Goal: Transaction & Acquisition: Purchase product/service

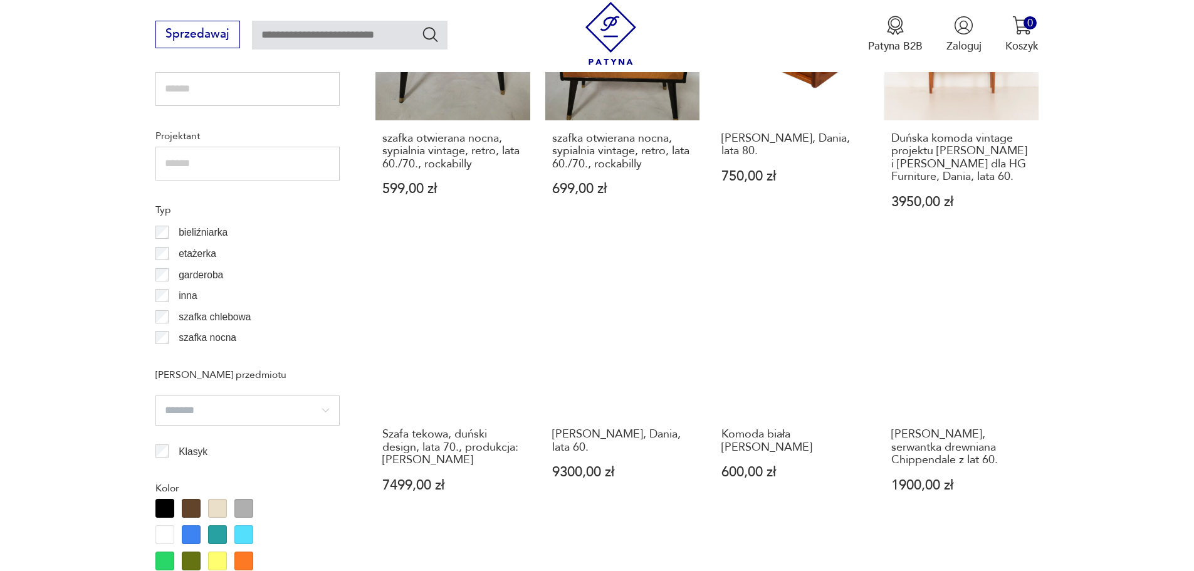
scroll to position [1035, 0]
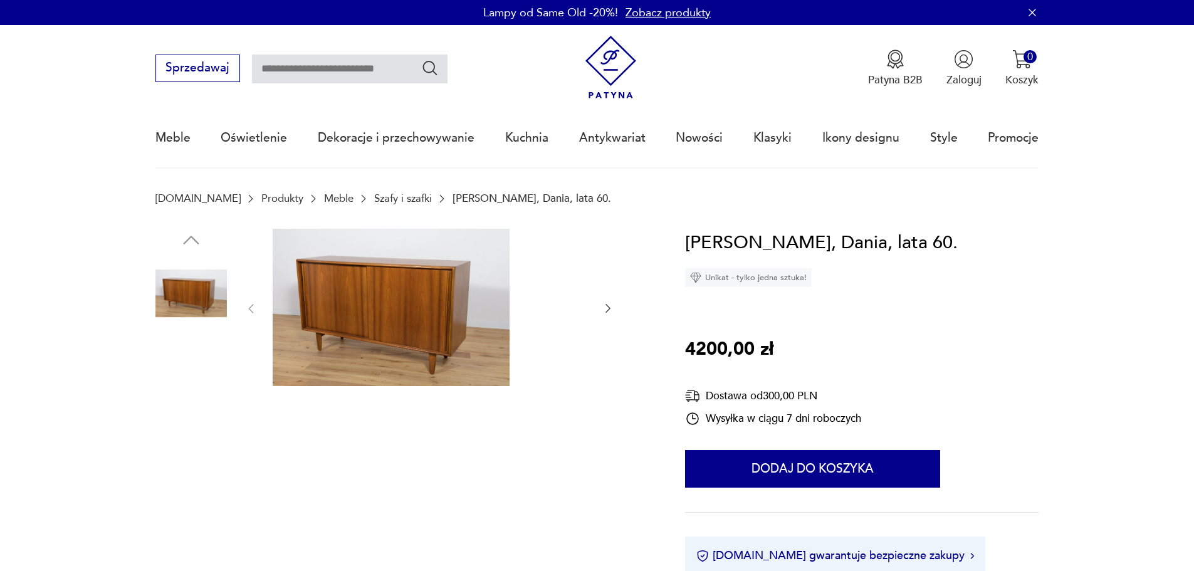
click at [182, 371] on img at bounding box center [190, 372] width 71 height 71
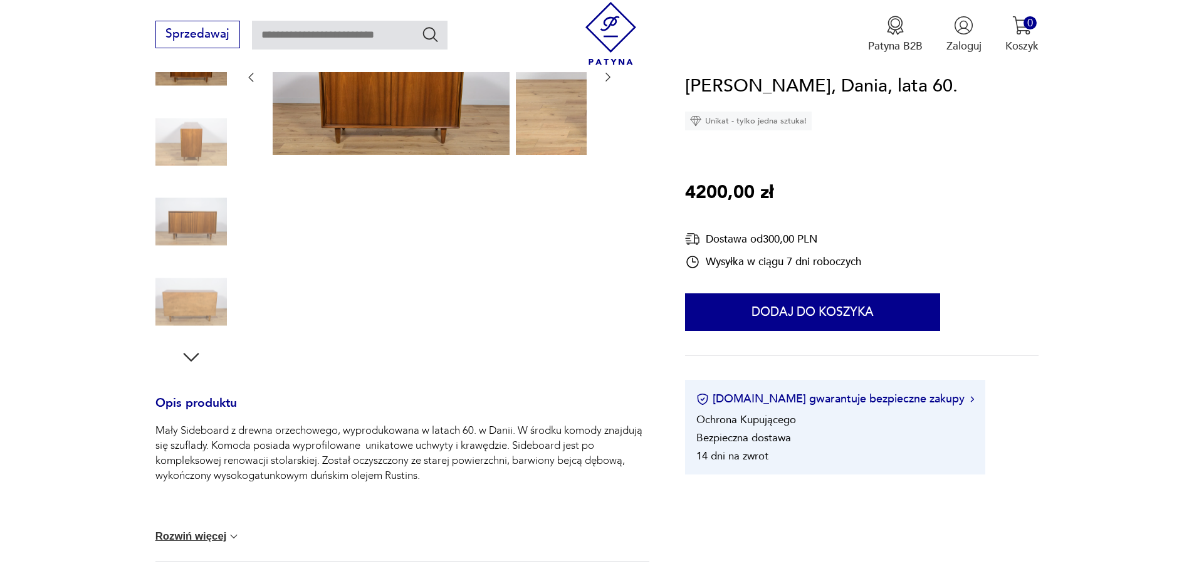
scroll to position [251, 0]
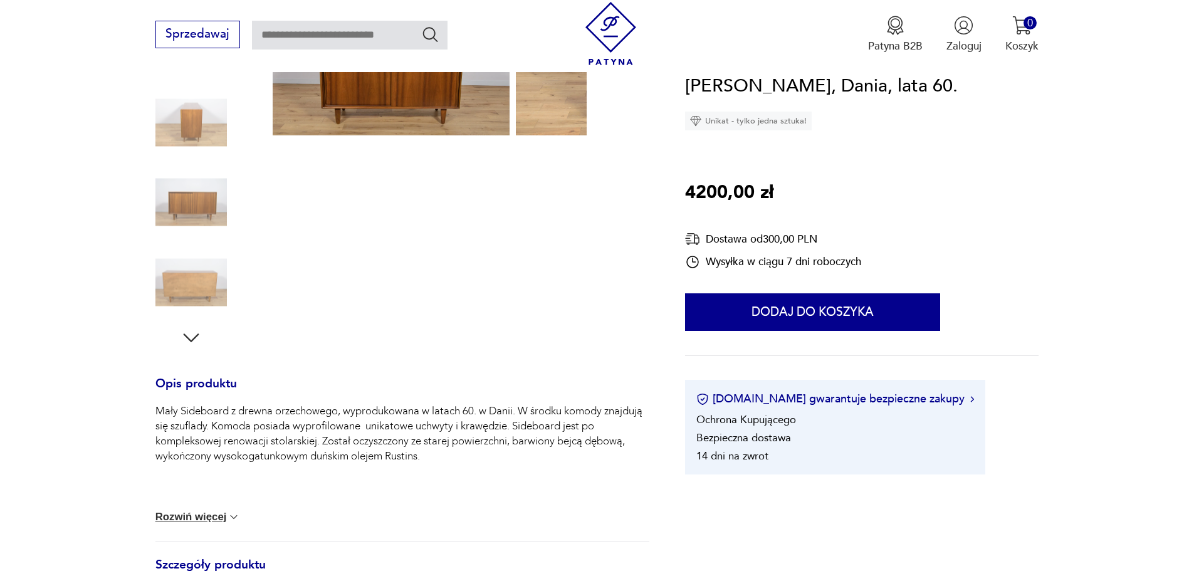
click at [169, 270] on img at bounding box center [190, 281] width 71 height 71
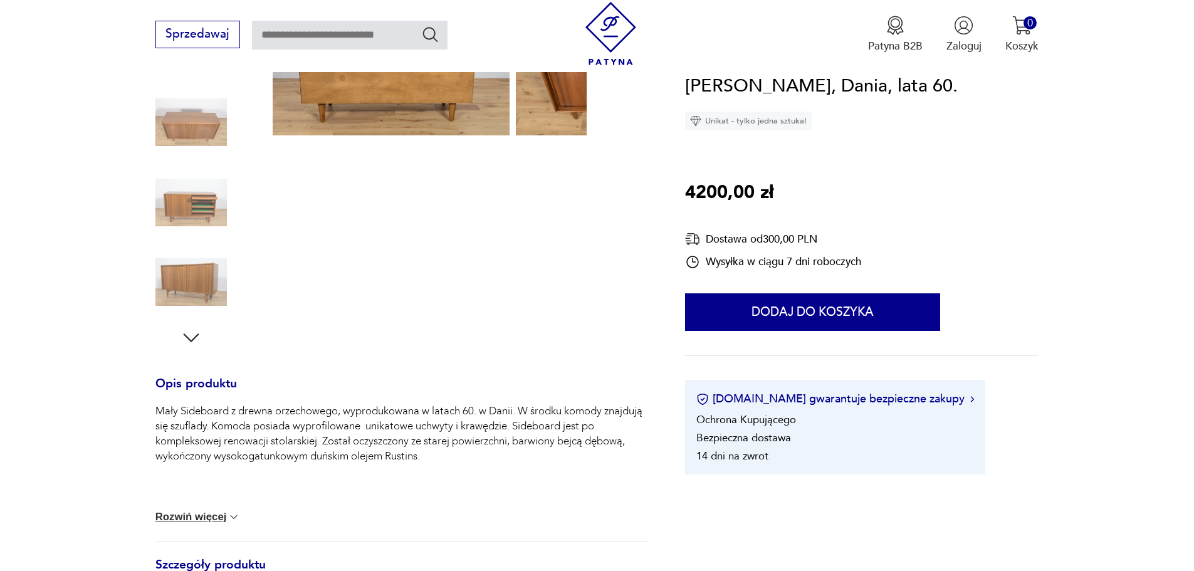
click at [180, 327] on icon "button" at bounding box center [191, 337] width 23 height 23
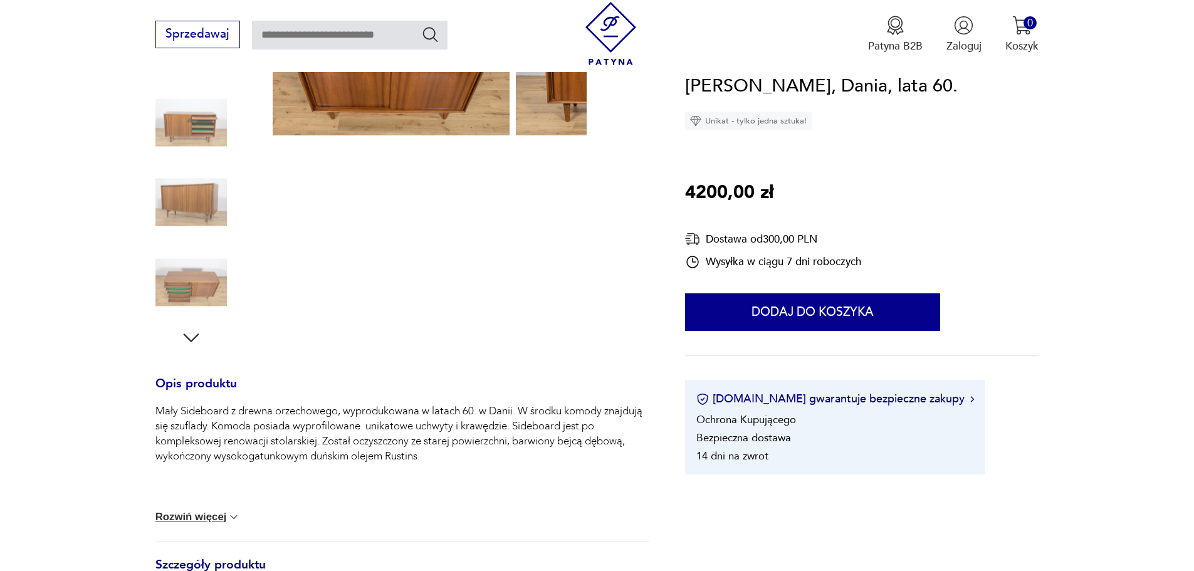
click at [180, 326] on icon "button" at bounding box center [191, 337] width 23 height 23
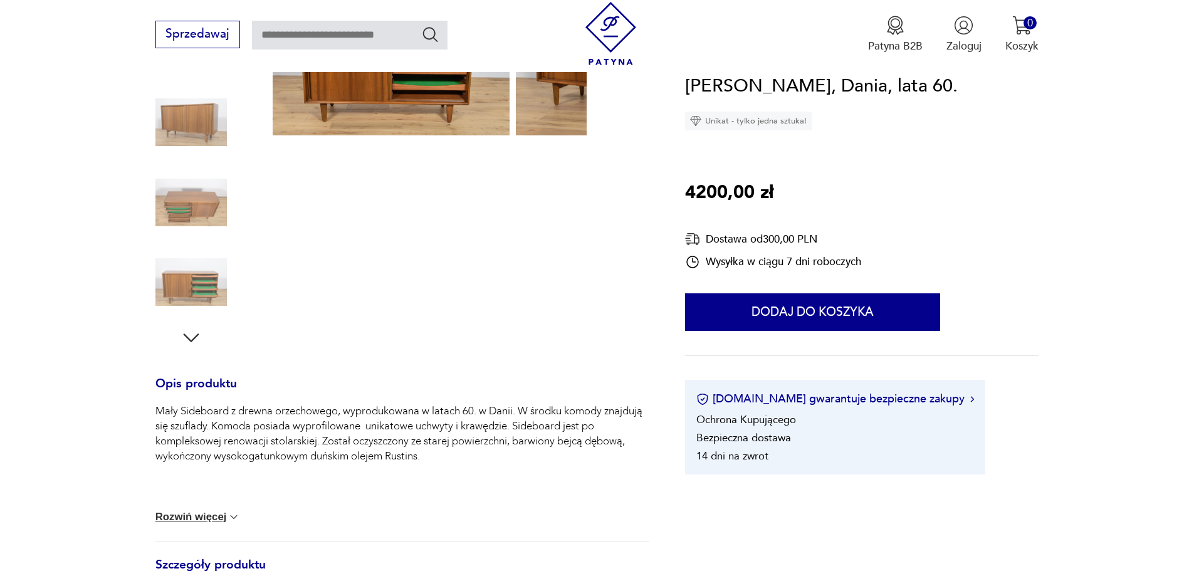
click at [155, 202] on img at bounding box center [190, 202] width 71 height 71
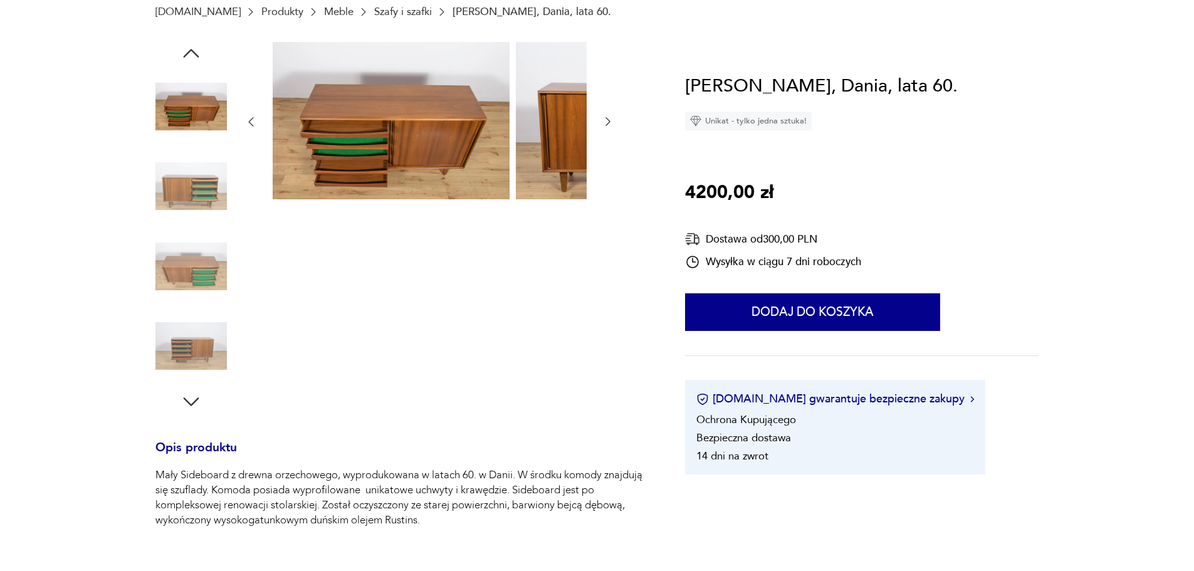
scroll to position [188, 0]
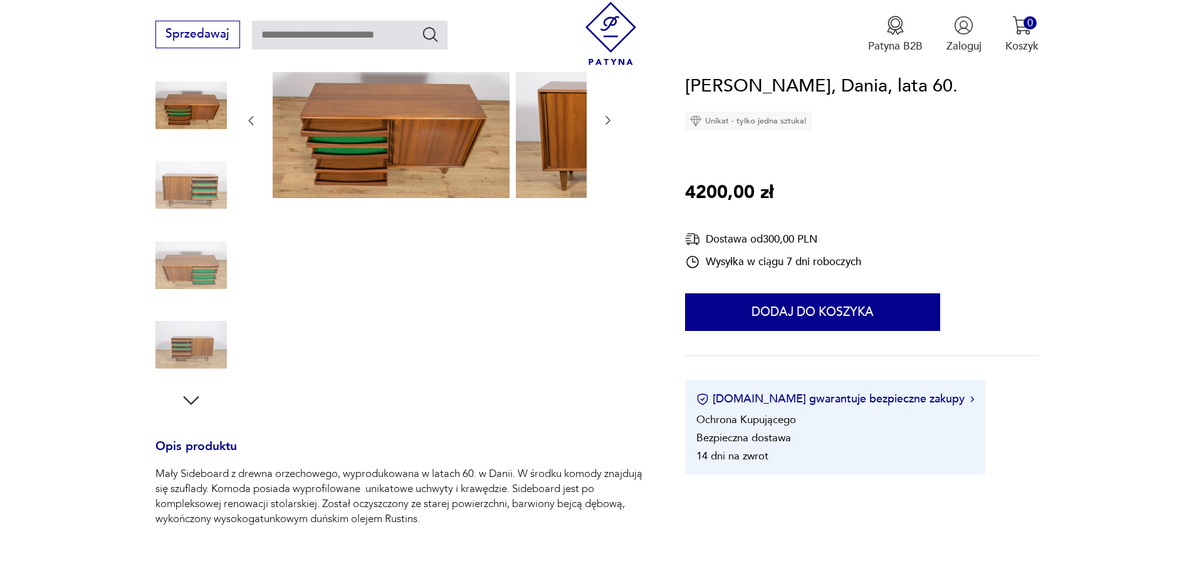
click at [177, 341] on img at bounding box center [190, 344] width 71 height 71
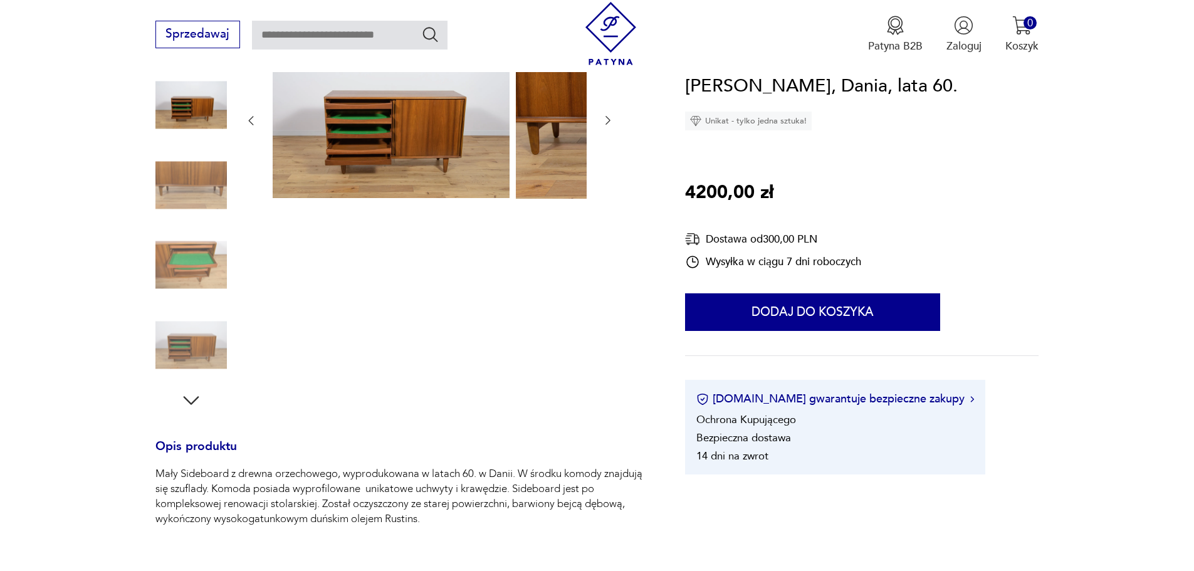
click at [187, 309] on img at bounding box center [190, 344] width 71 height 71
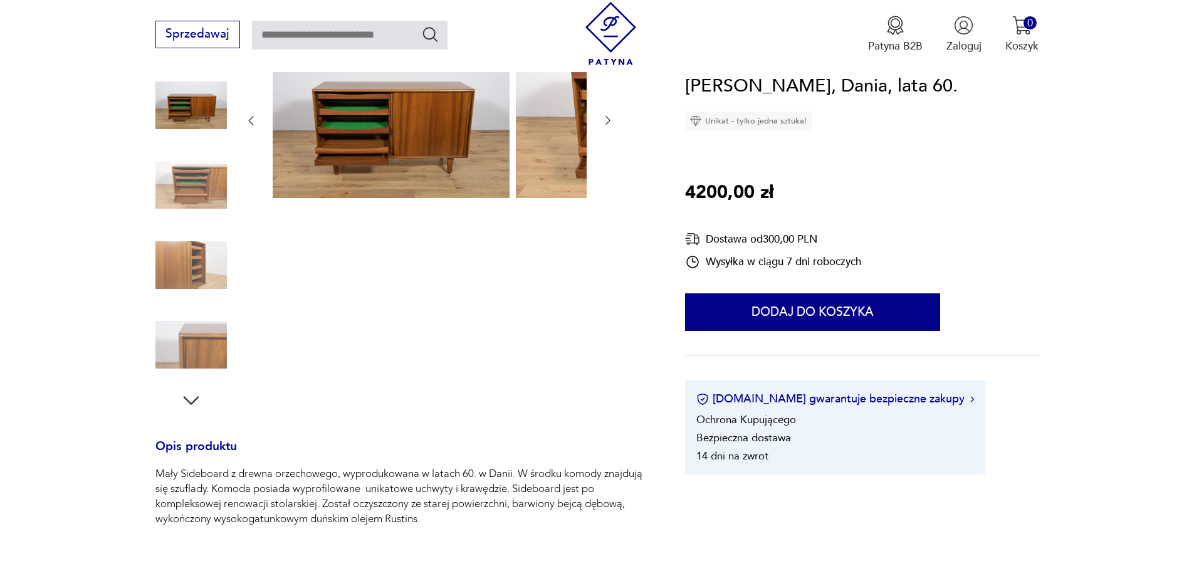
click at [184, 331] on img at bounding box center [190, 344] width 71 height 71
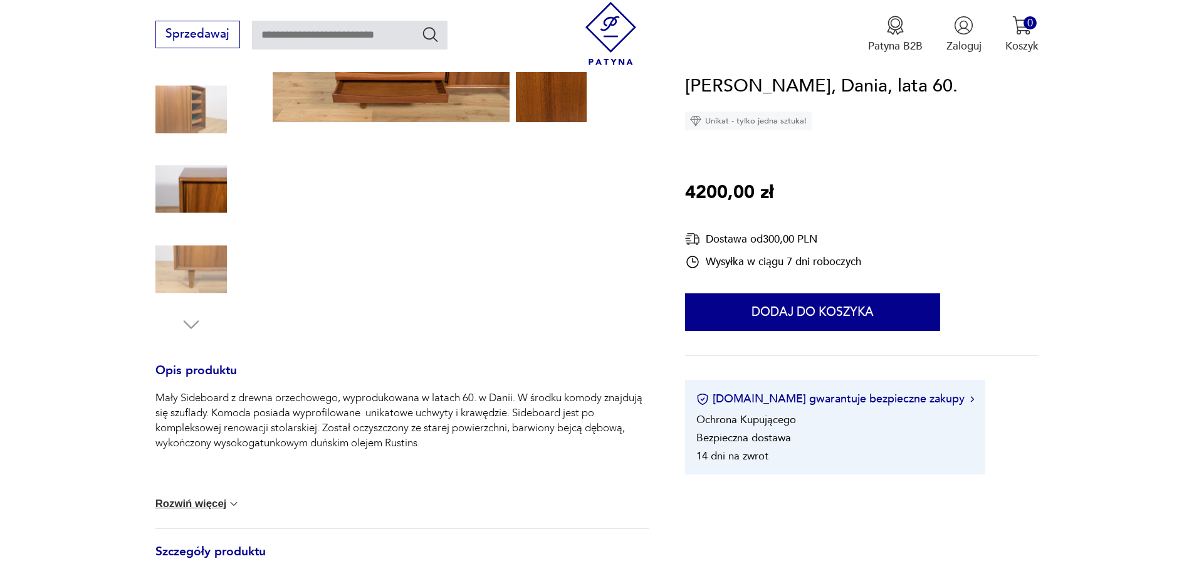
scroll to position [627, 0]
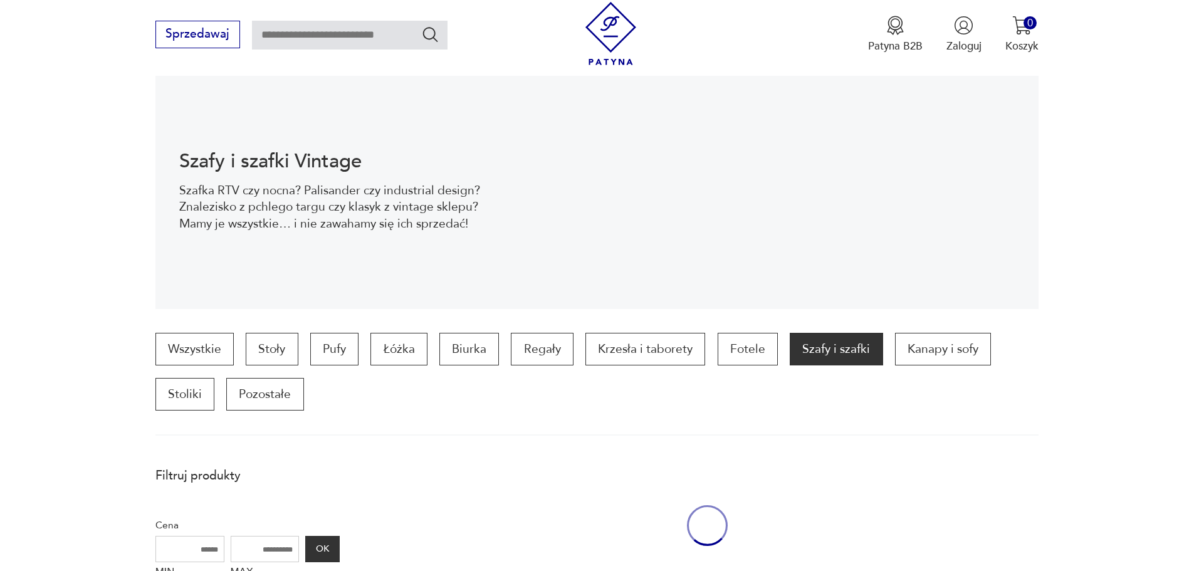
scroll to position [627, 0]
